Goal: Transaction & Acquisition: Purchase product/service

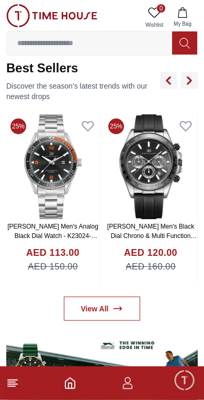
scroll to position [395, 0]
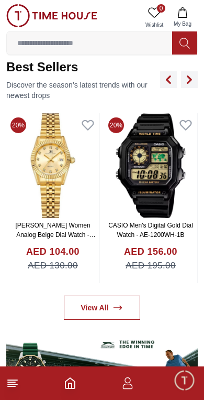
click at [172, 73] on button "button" at bounding box center [168, 79] width 17 height 17
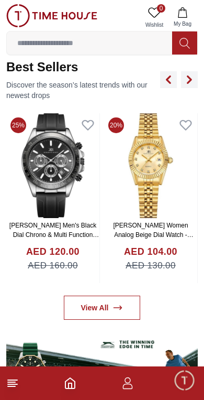
click at [172, 75] on icon "button" at bounding box center [169, 79] width 8 height 8
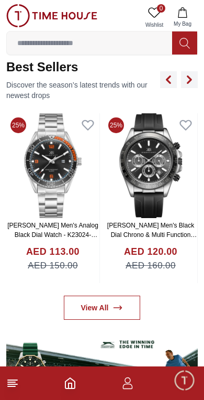
click at [88, 302] on link "View All" at bounding box center [102, 308] width 77 height 24
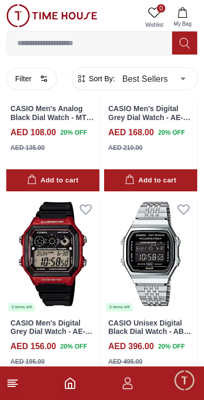
scroll to position [144, 0]
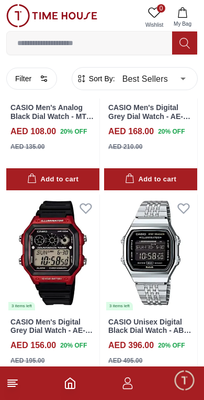
click at [6, 387] on icon at bounding box center [12, 383] width 13 height 13
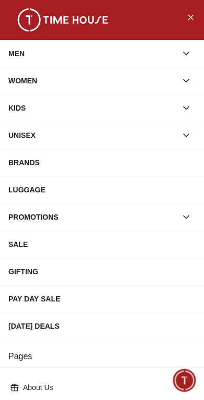
click at [71, 136] on div "UNISEX" at bounding box center [92, 135] width 169 height 19
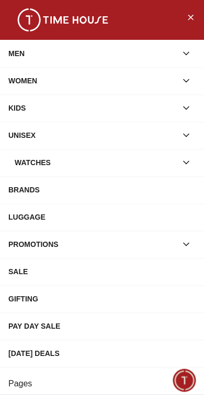
click at [68, 165] on div "Watches" at bounding box center [96, 162] width 162 height 19
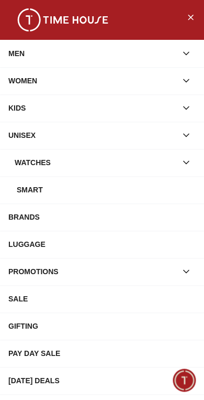
click at [78, 165] on div "Watches" at bounding box center [96, 162] width 162 height 19
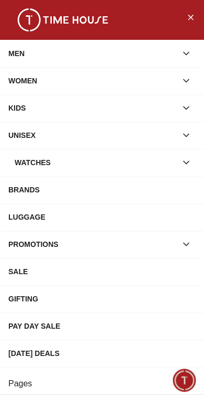
click at [192, 159] on button "button" at bounding box center [186, 162] width 19 height 19
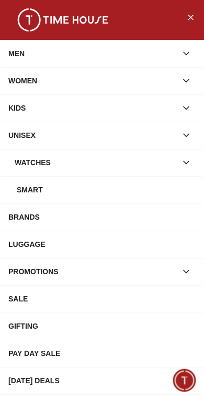
click at [69, 194] on div "Smart" at bounding box center [106, 189] width 179 height 19
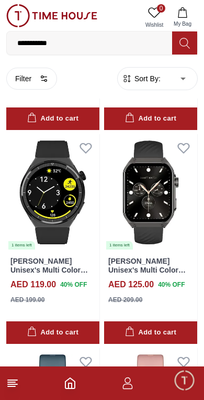
scroll to position [1716, 0]
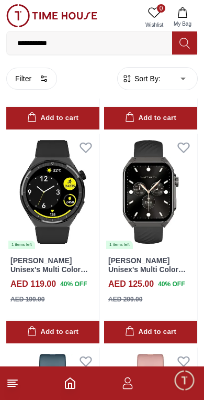
click at [73, 373] on footer at bounding box center [102, 383] width 204 height 34
click at [76, 384] on icon "Home" at bounding box center [70, 383] width 13 height 13
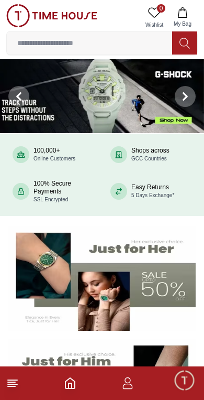
click at [69, 379] on icon "Home" at bounding box center [70, 383] width 9 height 10
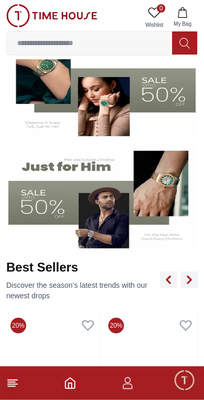
scroll to position [196, 0]
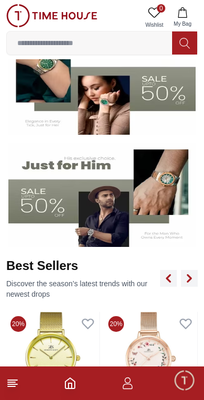
click at [79, 154] on img at bounding box center [102, 195] width 188 height 104
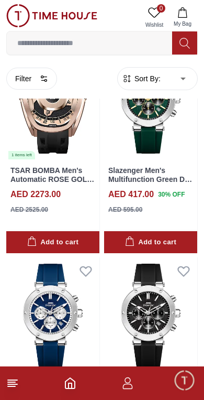
scroll to position [78, 0]
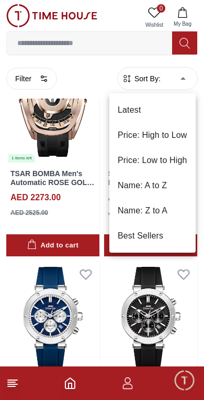
click at [125, 161] on li "Price: Low to High" at bounding box center [153, 160] width 86 height 25
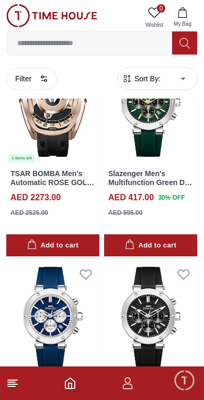
type input "*"
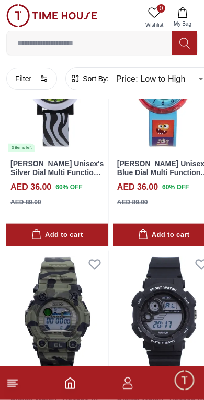
scroll to position [100, 0]
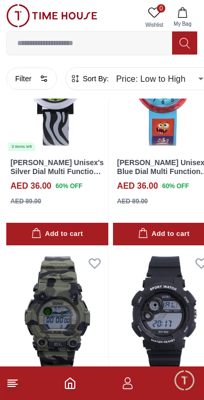
click at [39, 79] on button "Filter" at bounding box center [31, 79] width 51 height 22
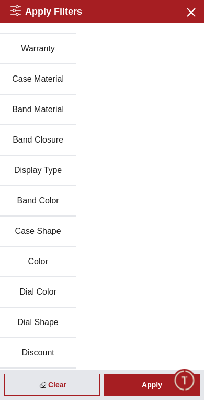
scroll to position [111, 0]
click at [12, 8] on icon at bounding box center [15, 10] width 10 height 10
click at [19, 15] on icon at bounding box center [15, 10] width 10 height 10
click at [6, 5] on div "Apply Filters Close menu" at bounding box center [102, 11] width 204 height 23
click at [197, 7] on icon "button" at bounding box center [190, 11] width 13 height 13
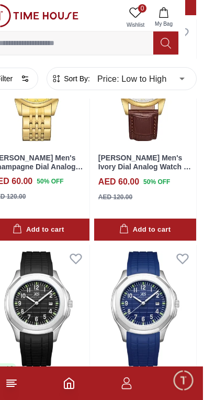
scroll to position [1684, 18]
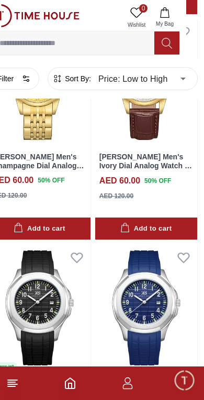
click at [122, 394] on footer at bounding box center [102, 383] width 204 height 34
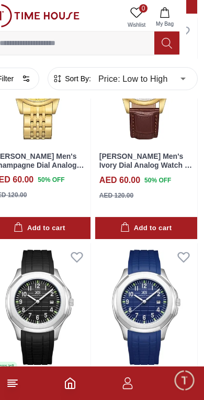
click at [72, 384] on polyline "Home" at bounding box center [70, 385] width 3 height 5
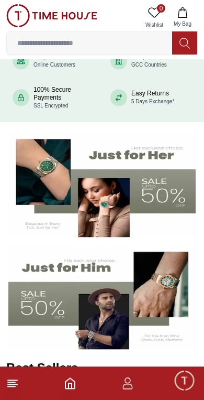
scroll to position [94, 0]
click at [117, 165] on img at bounding box center [102, 185] width 188 height 104
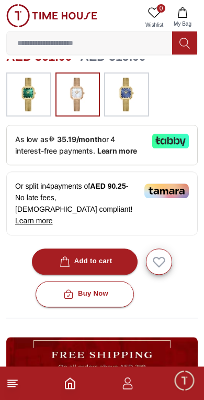
scroll to position [288, 0]
click at [71, 388] on icon "Home" at bounding box center [70, 383] width 9 height 10
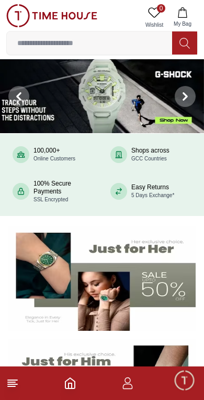
click at [99, 250] on img at bounding box center [102, 278] width 188 height 104
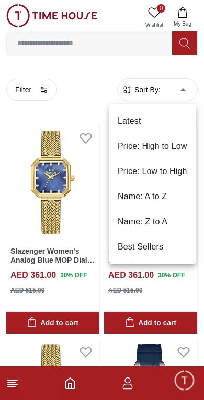
click at [123, 145] on li "Price: High to Low" at bounding box center [153, 146] width 86 height 25
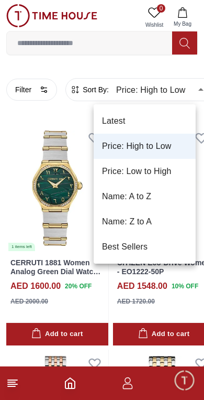
click at [111, 176] on li "Price: Low to High" at bounding box center [145, 171] width 102 height 25
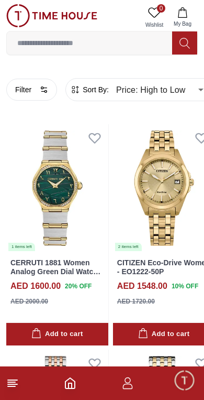
type input "*"
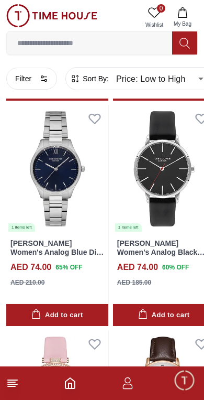
scroll to position [1826, 0]
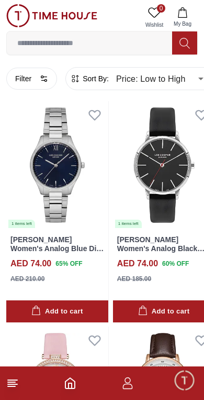
click at [47, 153] on img at bounding box center [57, 165] width 102 height 128
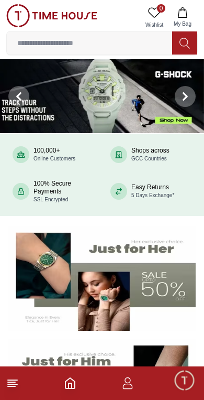
click at [94, 233] on img at bounding box center [102, 278] width 188 height 104
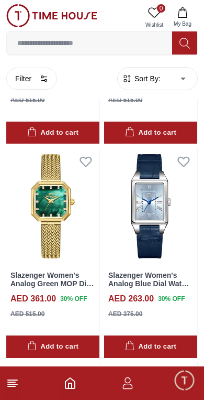
scroll to position [191, 0]
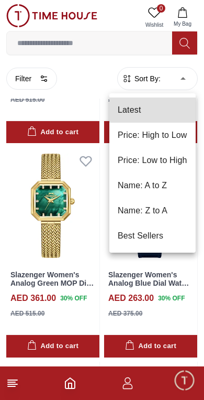
click at [124, 159] on li "Price: Low to High" at bounding box center [153, 160] width 86 height 25
type input "*"
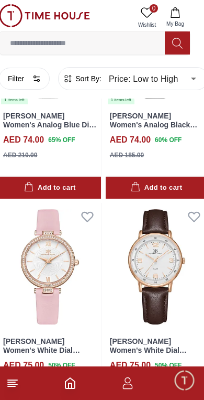
scroll to position [1988, 18]
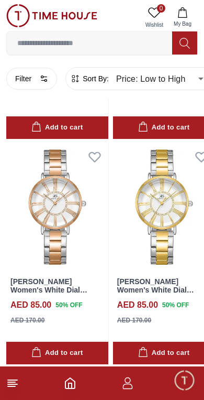
scroll to position [4042, 0]
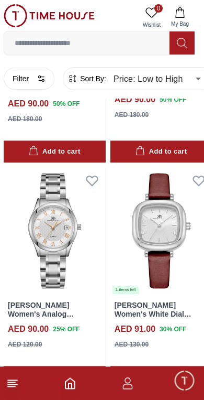
scroll to position [6275, 3]
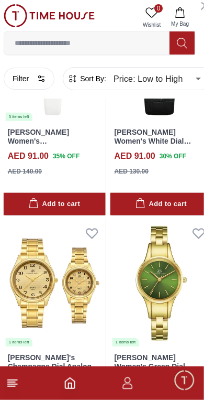
scroll to position [6672, 3]
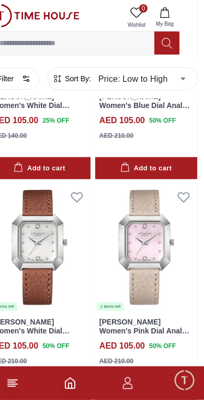
scroll to position [10771, 18]
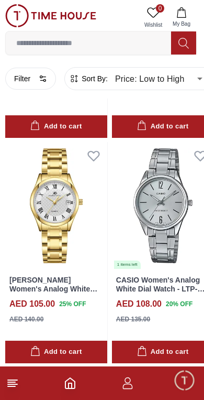
scroll to position [11036, 0]
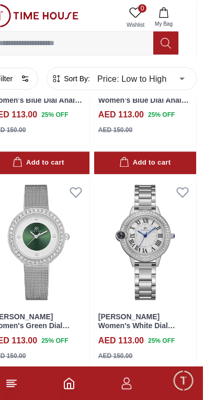
scroll to position [13255, 18]
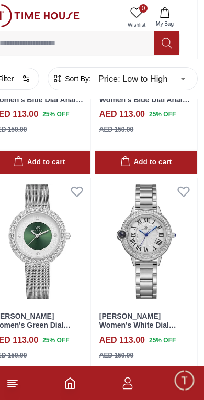
click at [84, 178] on img at bounding box center [39, 242] width 102 height 128
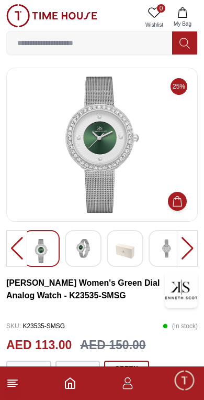
click at [99, 122] on img at bounding box center [102, 145] width 174 height 136
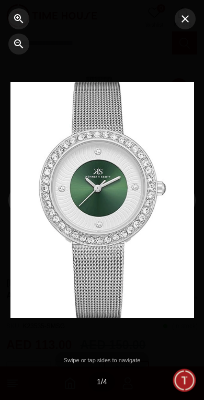
scroll to position [2, 0]
click at [88, 47] on div at bounding box center [102, 200] width 204 height 400
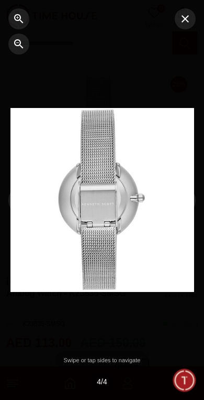
click at [4, 0] on div at bounding box center [34, 200] width 68 height 400
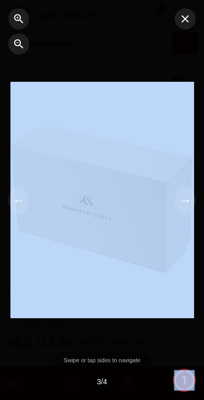
click at [47, 21] on div at bounding box center [34, 200] width 68 height 400
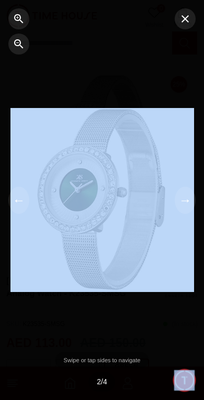
click at [46, 23] on div at bounding box center [34, 200] width 68 height 400
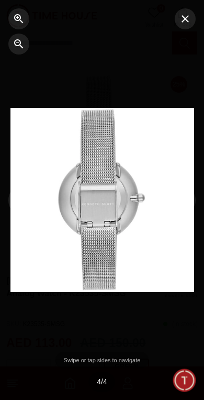
click at [7, 40] on div at bounding box center [34, 200] width 68 height 400
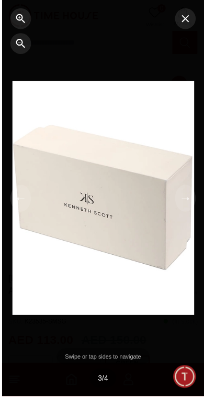
scroll to position [7, 0]
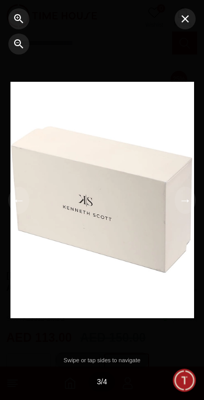
click at [91, 129] on div at bounding box center [102, 200] width 184 height 237
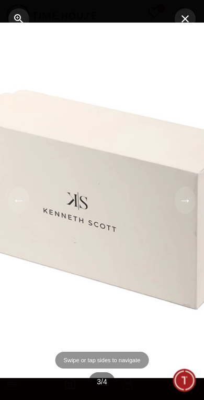
click at [92, 127] on div at bounding box center [102, 200] width 276 height 355
click at [94, 127] on div at bounding box center [102, 200] width 276 height 355
click at [14, 35] on button "button" at bounding box center [18, 44] width 21 height 21
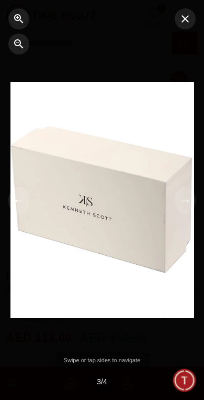
click at [15, 35] on button "button" at bounding box center [18, 44] width 21 height 21
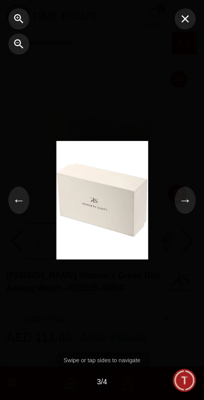
click at [15, 34] on button "button" at bounding box center [18, 44] width 21 height 21
click at [16, 35] on button "button" at bounding box center [18, 44] width 21 height 21
click at [17, 35] on button "button" at bounding box center [18, 44] width 21 height 21
click at [80, 114] on div at bounding box center [102, 200] width 204 height 400
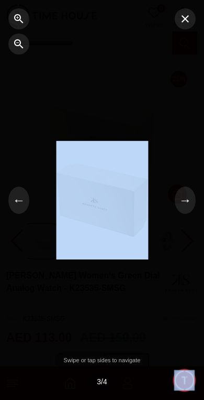
click at [92, 124] on div at bounding box center [102, 200] width 204 height 400
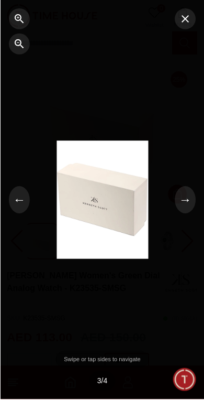
scroll to position [8, 0]
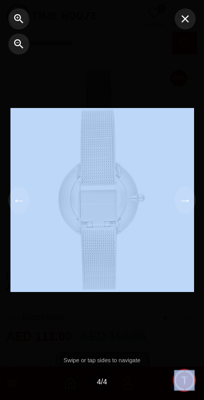
click at [69, 64] on div at bounding box center [102, 200] width 204 height 400
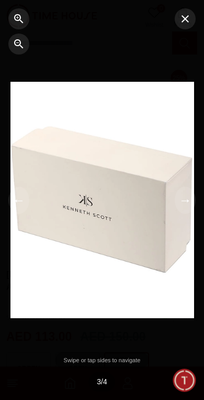
click at [100, 39] on div at bounding box center [102, 200] width 204 height 400
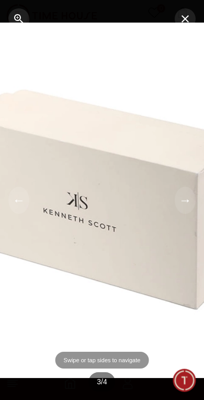
click at [100, 39] on div at bounding box center [102, 200] width 276 height 355
click at [62, 42] on div at bounding box center [34, 200] width 68 height 400
click at [61, 42] on div at bounding box center [34, 200] width 68 height 400
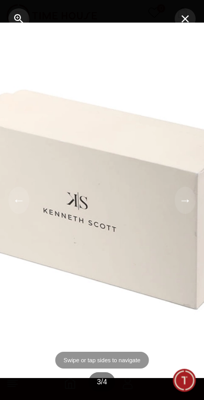
click at [61, 42] on div at bounding box center [34, 200] width 68 height 400
click at [62, 42] on div at bounding box center [34, 200] width 68 height 400
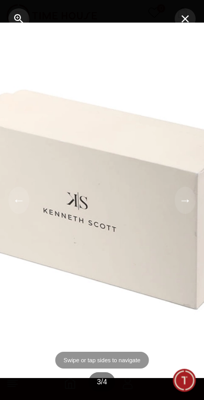
click at [61, 42] on div at bounding box center [34, 200] width 68 height 400
click at [62, 42] on div at bounding box center [34, 200] width 68 height 400
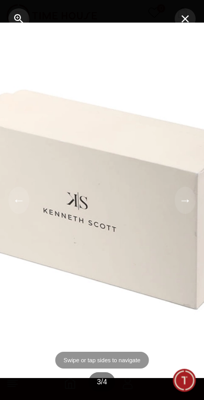
click at [62, 42] on div at bounding box center [34, 200] width 68 height 400
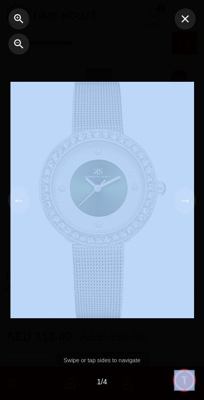
click at [15, 59] on div at bounding box center [34, 200] width 68 height 400
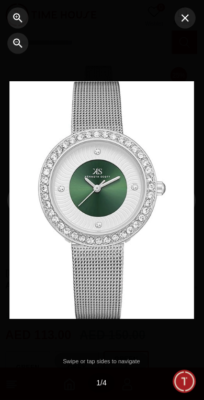
scroll to position [10, 0]
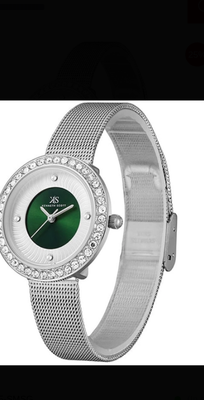
click at [82, 19] on div at bounding box center [102, 200] width 204 height 400
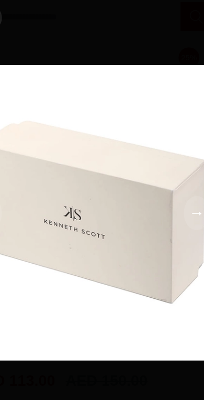
click at [83, 37] on div at bounding box center [102, 200] width 204 height 400
